Goal: Task Accomplishment & Management: Manage account settings

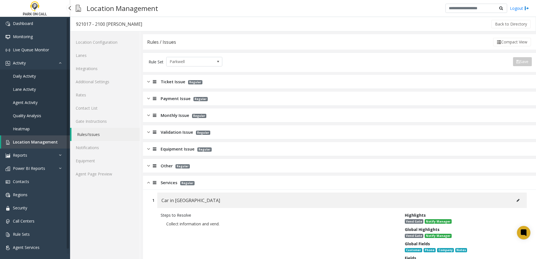
click at [39, 143] on span "Location Management" at bounding box center [35, 141] width 45 height 5
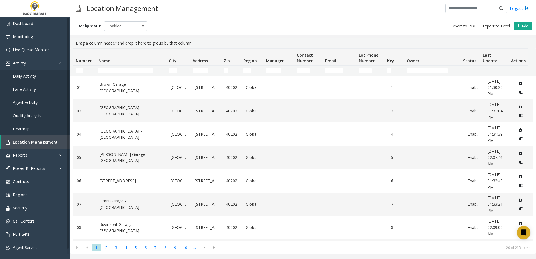
click at [140, 66] on td "Name Filter" at bounding box center [131, 71] width 70 height 10
drag, startPoint x: 138, startPoint y: 68, endPoint x: 141, endPoint y: 68, distance: 3.1
click at [138, 68] on input "Name Filter" at bounding box center [125, 71] width 55 height 6
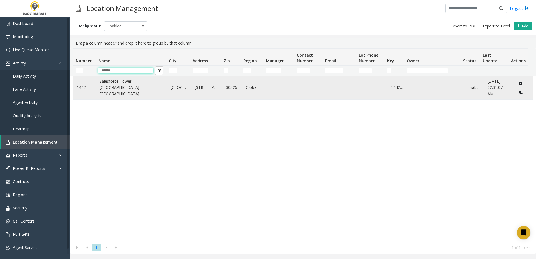
type input "******"
click at [115, 91] on link "Salesforce Tower - [GEOGRAPHIC_DATA] [GEOGRAPHIC_DATA]" at bounding box center [131, 87] width 64 height 19
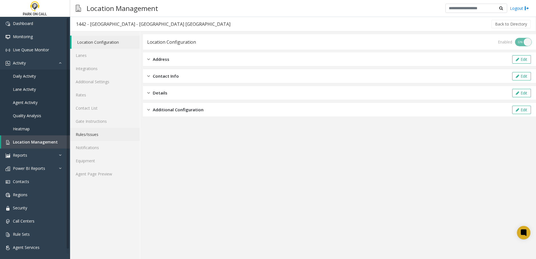
click at [90, 135] on link "Rules/Issues" at bounding box center [105, 134] width 70 height 13
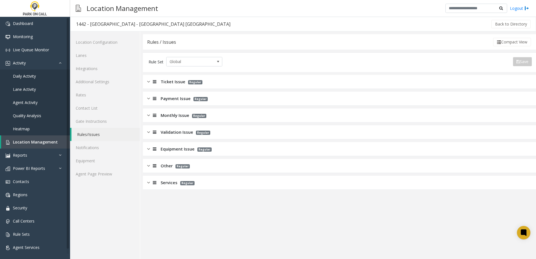
click at [168, 81] on span "Ticket Issue" at bounding box center [173, 81] width 25 height 6
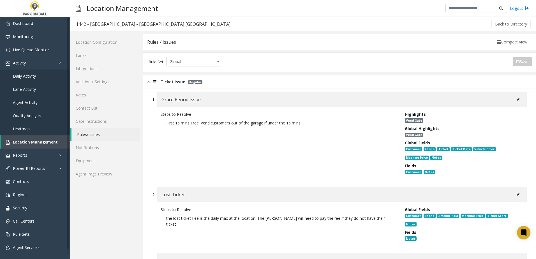
click at [516, 98] on button at bounding box center [517, 99] width 9 height 8
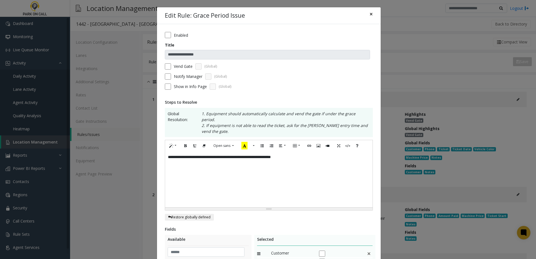
drag, startPoint x: 366, startPoint y: 10, endPoint x: 367, endPoint y: 15, distance: 5.5
click at [366, 10] on button "×" at bounding box center [370, 14] width 11 height 14
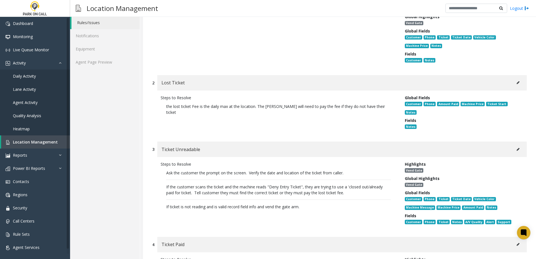
scroll to position [112, 0]
click at [517, 147] on icon at bounding box center [518, 148] width 3 height 3
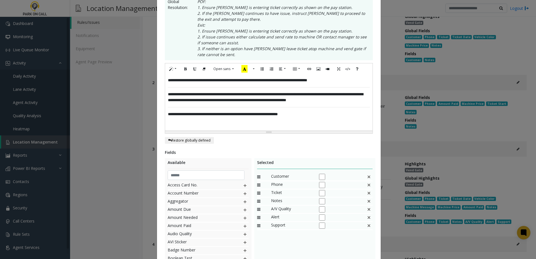
click at [367, 185] on img at bounding box center [369, 184] width 4 height 7
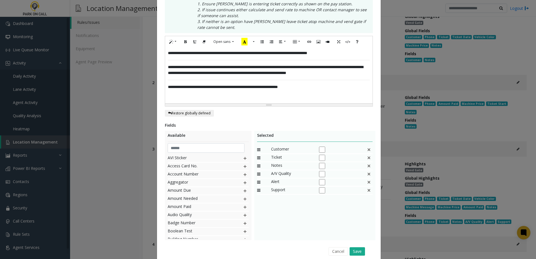
scroll to position [162, 0]
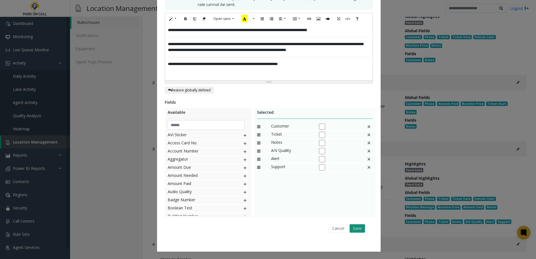
click at [354, 228] on button "Save" at bounding box center [356, 228] width 15 height 8
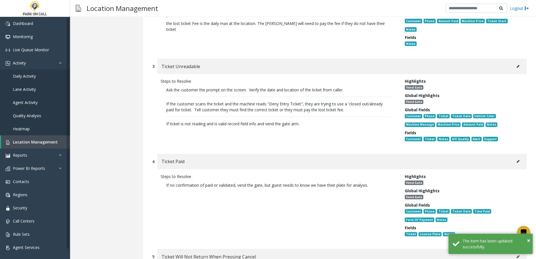
scroll to position [252, 0]
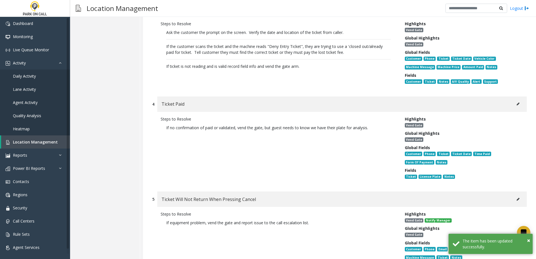
click at [515, 100] on button at bounding box center [517, 104] width 9 height 8
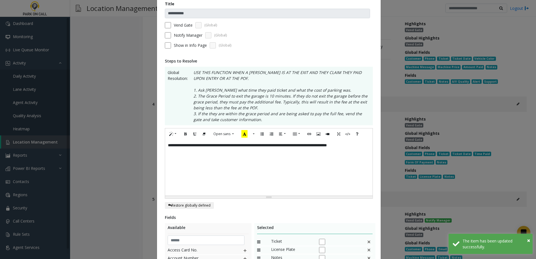
scroll to position [140, 0]
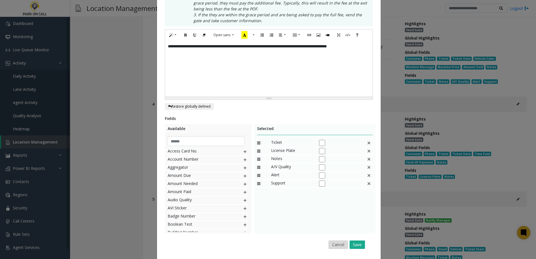
click at [334, 246] on button "Cancel" at bounding box center [337, 244] width 19 height 8
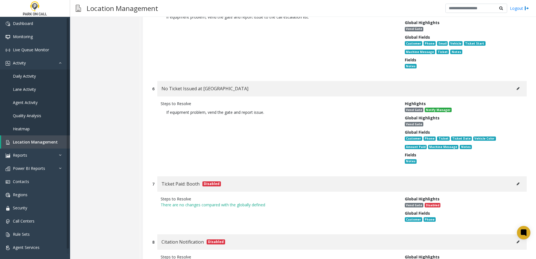
scroll to position [476, 0]
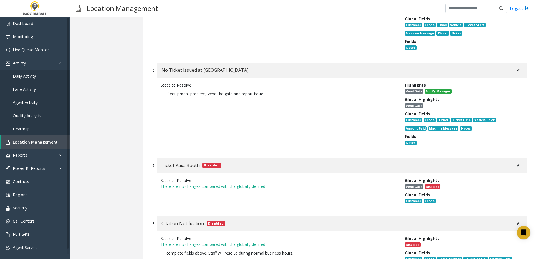
click at [513, 66] on button at bounding box center [517, 70] width 9 height 8
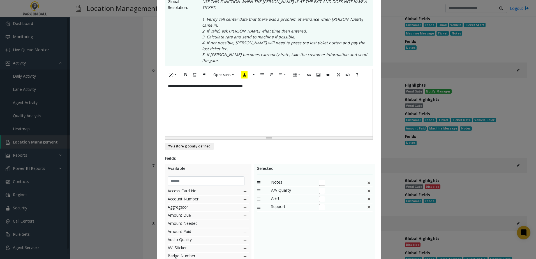
scroll to position [0, 0]
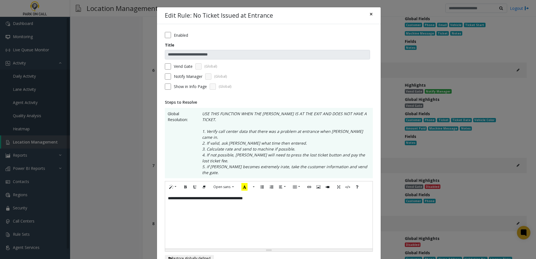
click at [369, 15] on span "×" at bounding box center [370, 14] width 3 height 8
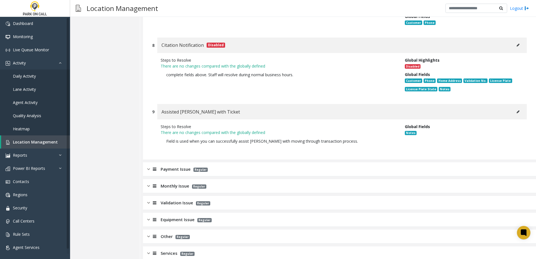
click at [178, 166] on span "Payment Issue" at bounding box center [176, 169] width 30 height 6
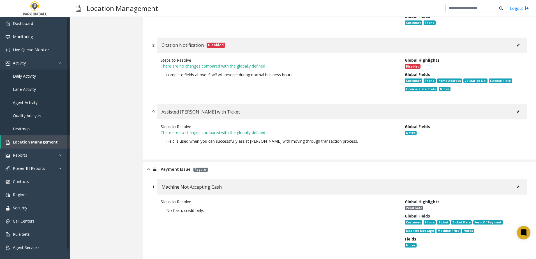
scroll to position [795, 0]
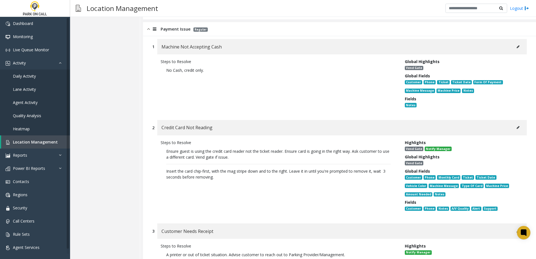
click at [516, 123] on button at bounding box center [517, 127] width 9 height 8
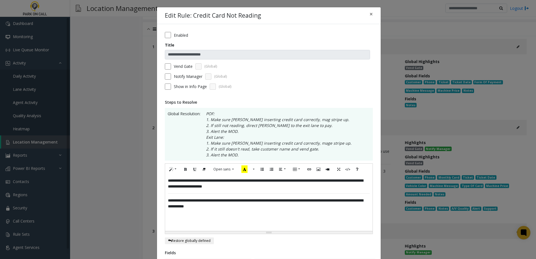
scroll to position [112, 0]
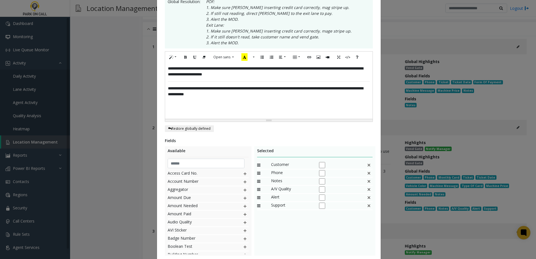
click at [367, 173] on img at bounding box center [369, 173] width 4 height 7
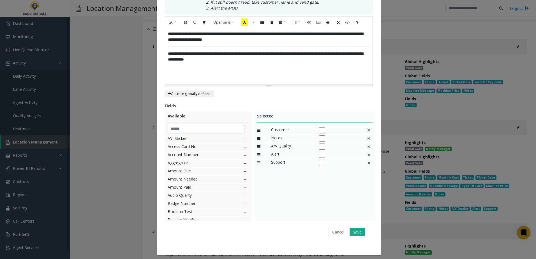
scroll to position [151, 0]
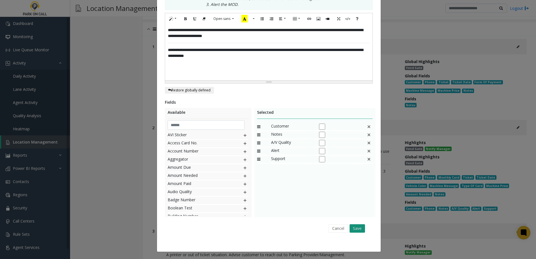
click at [349, 226] on button "Save" at bounding box center [356, 228] width 15 height 8
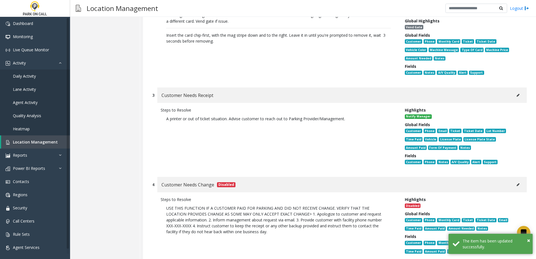
scroll to position [935, 0]
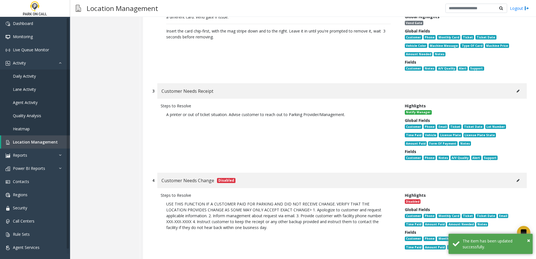
click at [517, 89] on icon at bounding box center [518, 90] width 3 height 3
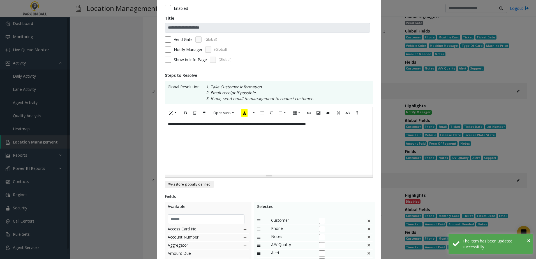
scroll to position [0, 0]
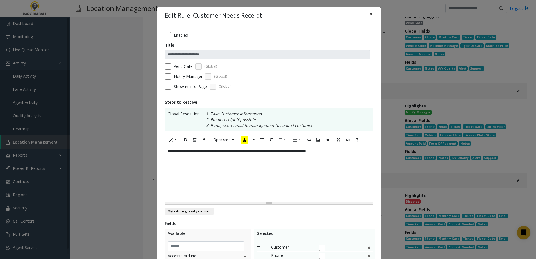
click at [369, 13] on span "×" at bounding box center [370, 14] width 3 height 8
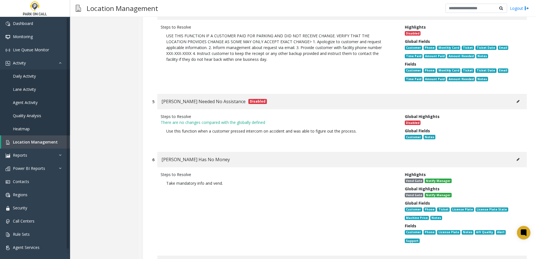
scroll to position [1131, 0]
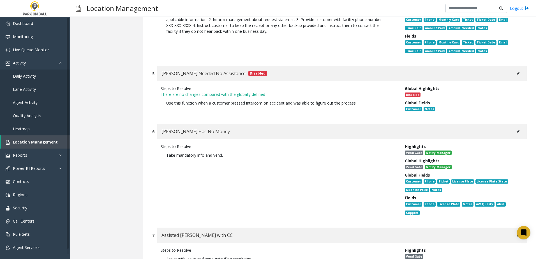
click at [513, 127] on button at bounding box center [517, 131] width 9 height 8
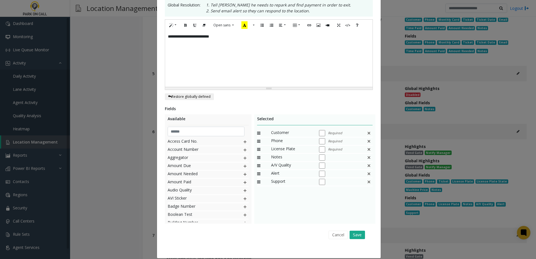
scroll to position [112, 0]
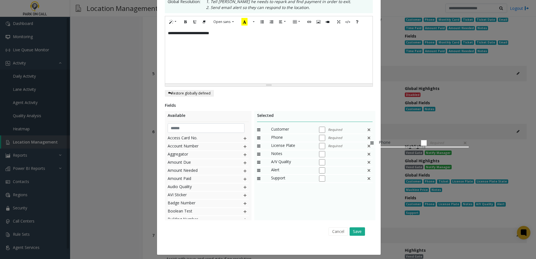
click at [367, 136] on img at bounding box center [369, 137] width 4 height 7
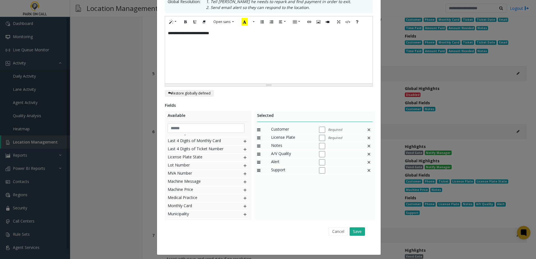
scroll to position [252, 0]
click at [243, 172] on img at bounding box center [245, 170] width 4 height 7
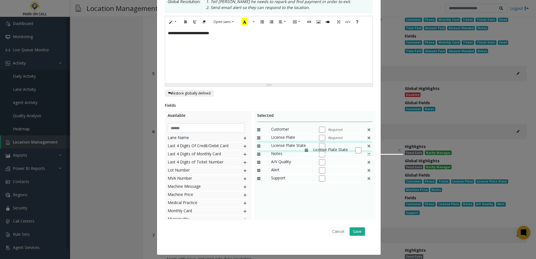
drag, startPoint x: 298, startPoint y: 176, endPoint x: 302, endPoint y: 144, distance: 32.1
click at [354, 233] on button "Save" at bounding box center [356, 231] width 15 height 8
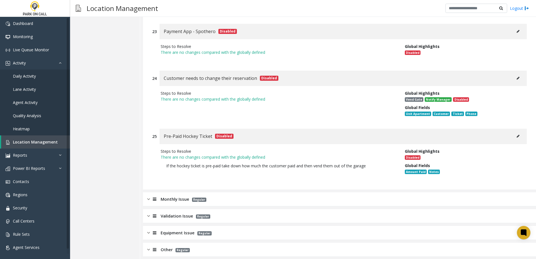
scroll to position [2364, 0]
click at [188, 196] on span "Monthly Issue" at bounding box center [175, 199] width 29 height 6
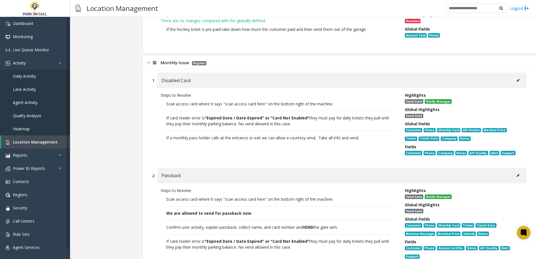
scroll to position [2504, 0]
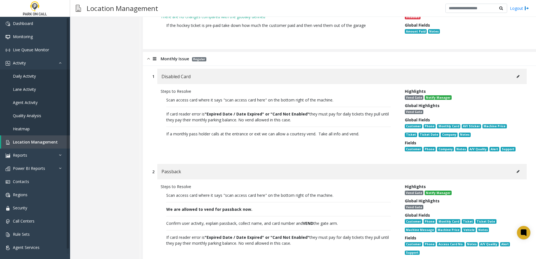
click at [516, 72] on button at bounding box center [517, 76] width 9 height 8
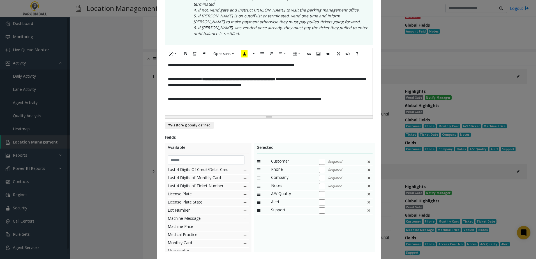
scroll to position [140, 0]
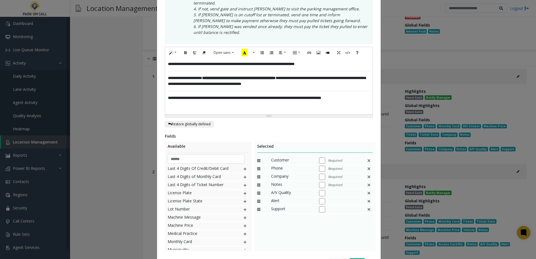
click at [367, 165] on img at bounding box center [369, 168] width 4 height 7
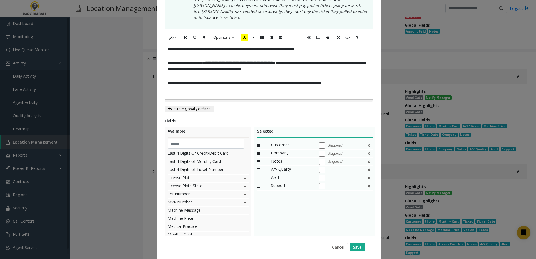
scroll to position [168, 0]
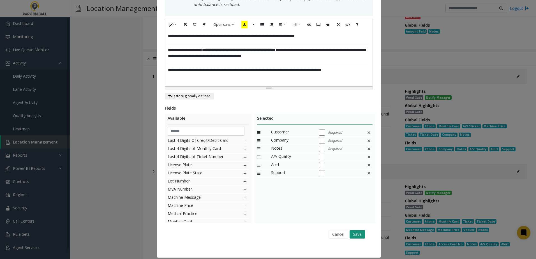
drag, startPoint x: 354, startPoint y: 223, endPoint x: 354, endPoint y: 226, distance: 3.9
click at [354, 227] on div "Cancel Save" at bounding box center [269, 234] width 200 height 14
click at [354, 230] on button "Save" at bounding box center [356, 234] width 15 height 8
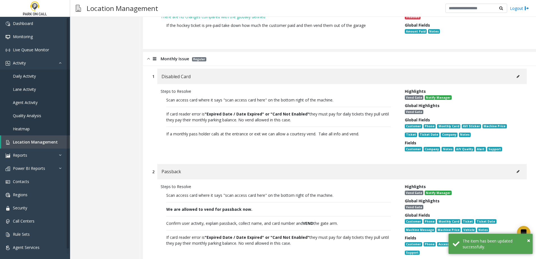
click at [517, 170] on icon at bounding box center [518, 171] width 3 height 3
type input "********"
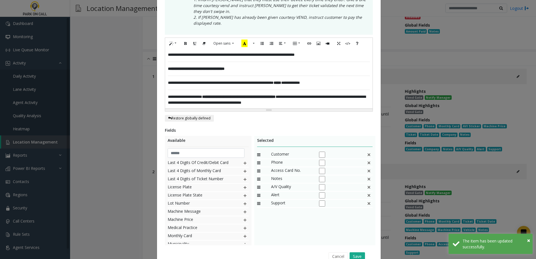
scroll to position [140, 0]
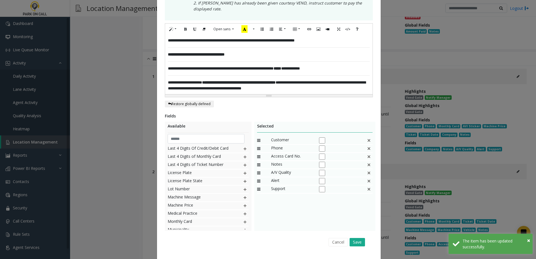
click at [367, 145] on img at bounding box center [369, 148] width 4 height 7
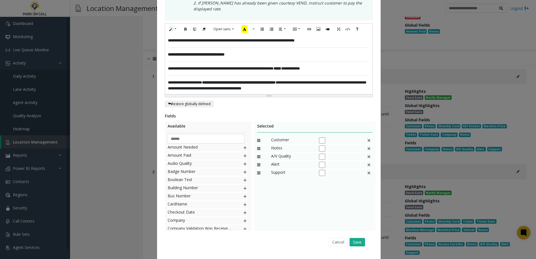
scroll to position [52, 0]
click at [236, 207] on div "Company" at bounding box center [208, 211] width 81 height 8
click at [241, 207] on div "Company" at bounding box center [208, 211] width 81 height 8
click at [243, 207] on img at bounding box center [245, 210] width 4 height 7
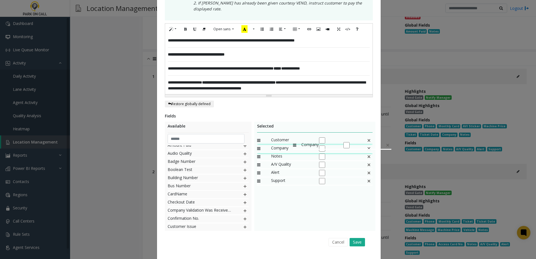
drag, startPoint x: 285, startPoint y: 169, endPoint x: 290, endPoint y: 136, distance: 32.9
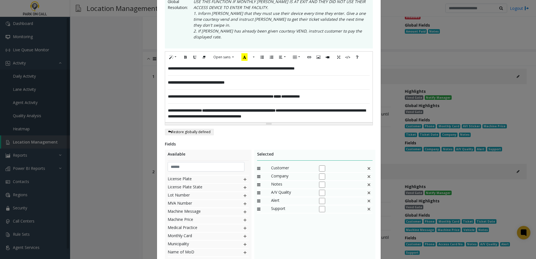
scroll to position [276, 0]
click at [243, 230] on img at bounding box center [245, 233] width 4 height 7
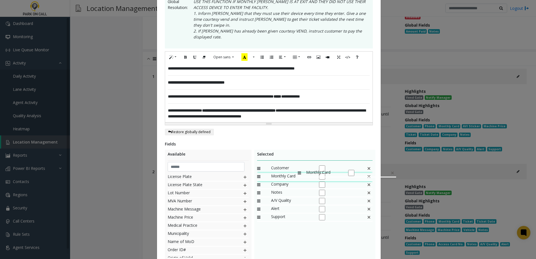
drag, startPoint x: 279, startPoint y: 205, endPoint x: 295, endPoint y: 166, distance: 41.2
drag, startPoint x: 265, startPoint y: 87, endPoint x: 281, endPoint y: 81, distance: 17.8
click at [265, 94] on span "**********" at bounding box center [221, 96] width 106 height 4
drag, startPoint x: 283, startPoint y: 173, endPoint x: 287, endPoint y: 165, distance: 9.2
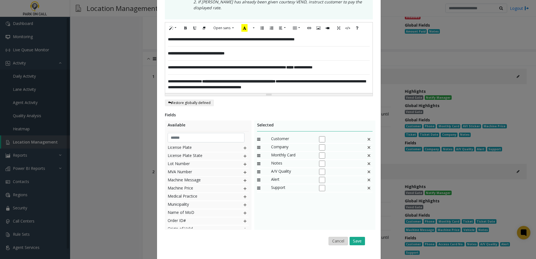
scroll to position [142, 0]
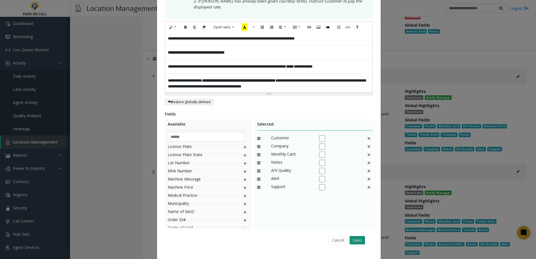
click at [349, 236] on button "Save" at bounding box center [356, 240] width 15 height 8
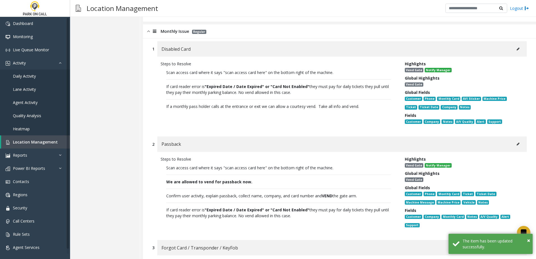
scroll to position [2589, 0]
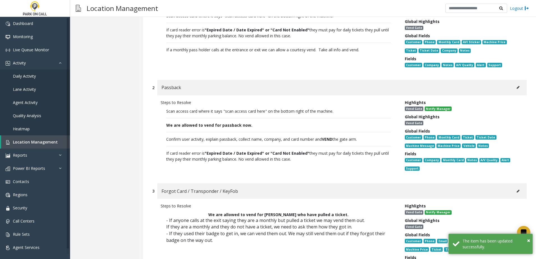
click at [517, 189] on icon at bounding box center [518, 190] width 3 height 3
type input "**********"
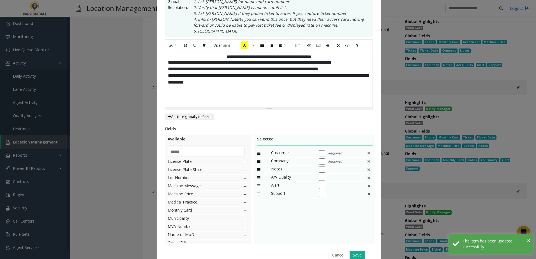
scroll to position [139, 0]
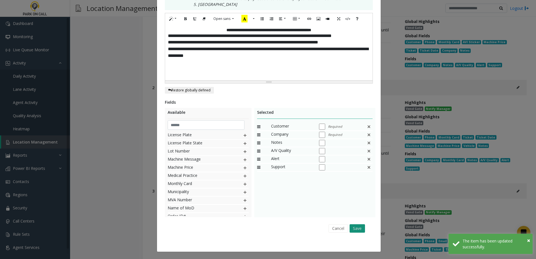
click at [361, 224] on button "Save" at bounding box center [356, 228] width 15 height 8
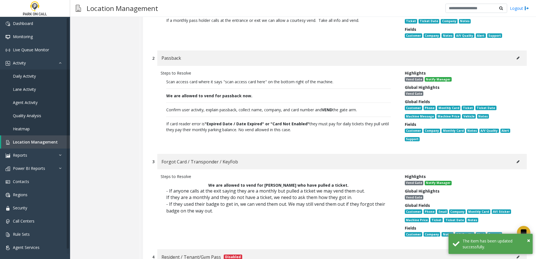
scroll to position [2645, 0]
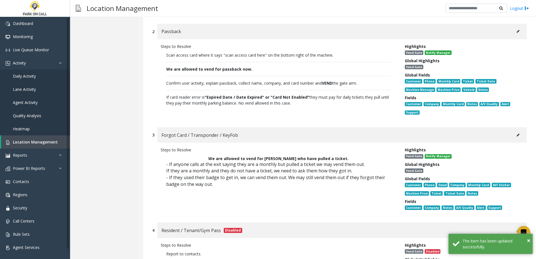
click at [517, 133] on icon at bounding box center [518, 134] width 3 height 3
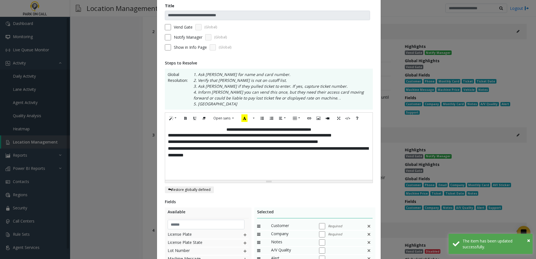
scroll to position [0, 0]
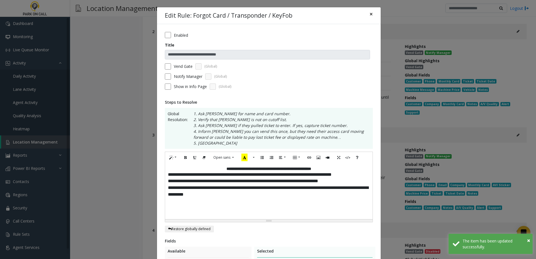
click at [369, 18] on button "×" at bounding box center [370, 14] width 11 height 14
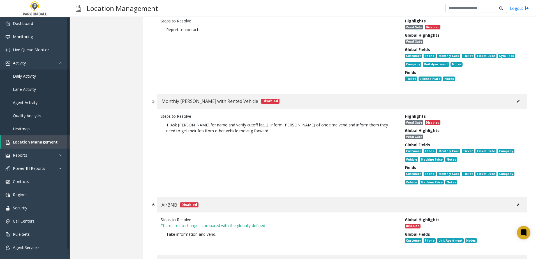
scroll to position [2978, 0]
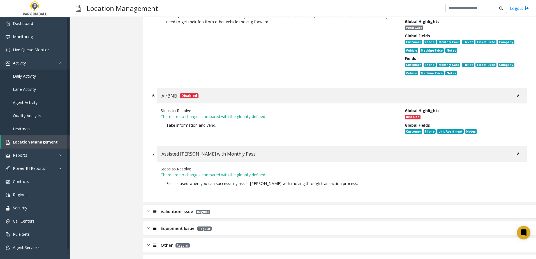
click at [182, 208] on span "Validation Issue" at bounding box center [177, 211] width 33 height 6
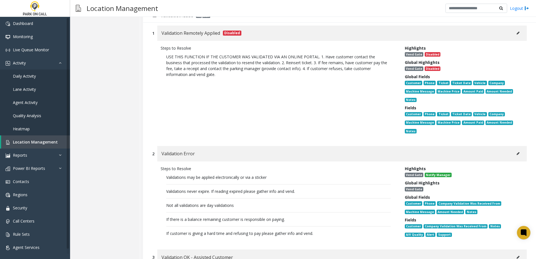
scroll to position [3174, 0]
click at [517, 152] on icon at bounding box center [518, 153] width 3 height 3
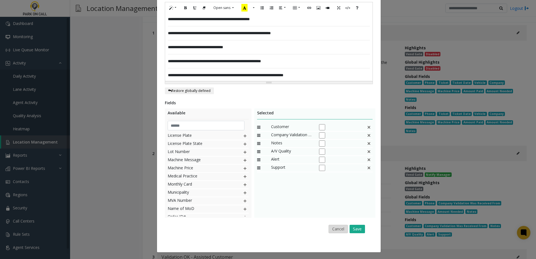
scroll to position [197, 0]
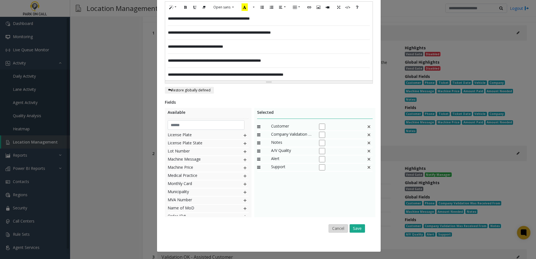
click at [334, 228] on button "Cancel" at bounding box center [337, 228] width 19 height 8
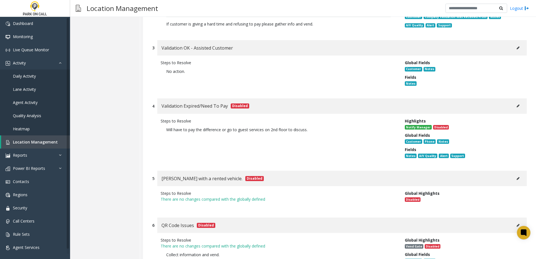
scroll to position [3501, 0]
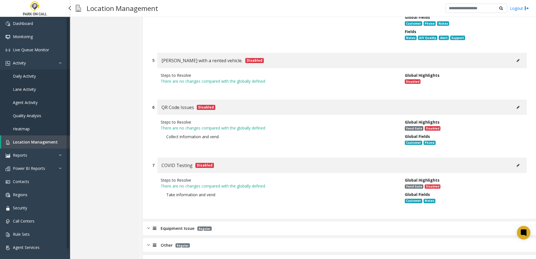
click at [22, 142] on span "Location Management" at bounding box center [35, 141] width 45 height 5
